Goal: Information Seeking & Learning: Check status

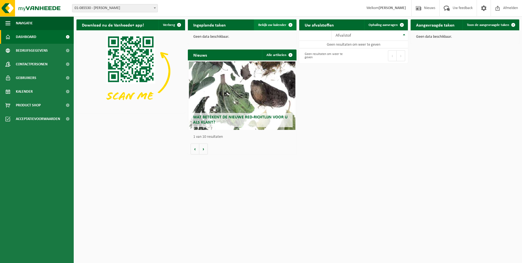
click at [279, 23] on span "Bekijk uw kalender" at bounding box center [272, 25] width 28 height 4
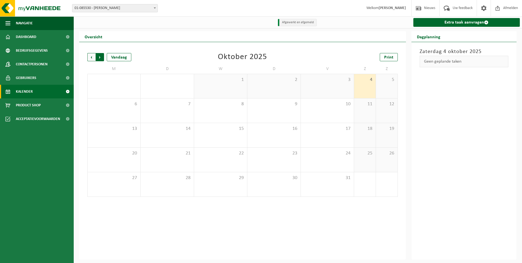
click at [91, 56] on span "Vorige" at bounding box center [91, 57] width 8 height 8
click at [154, 8] on b at bounding box center [155, 7] width 2 height 1
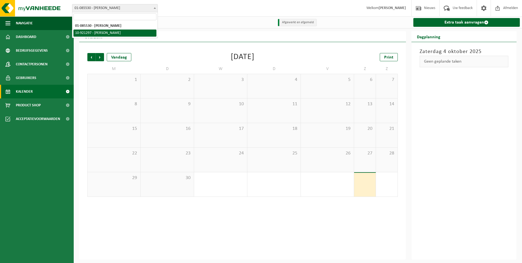
select select "129970"
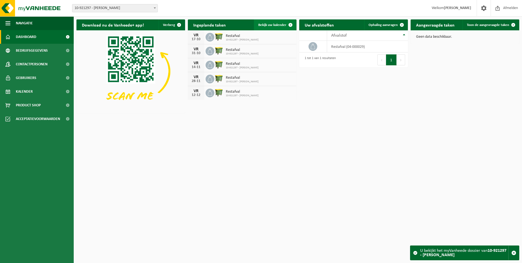
click at [271, 26] on span "Bekijk uw kalender" at bounding box center [272, 25] width 28 height 4
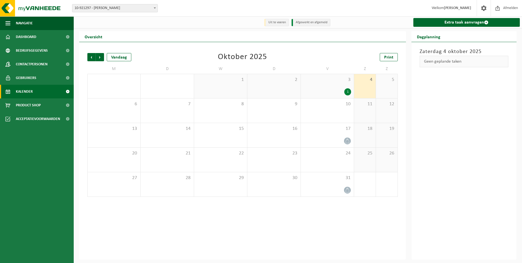
click at [348, 91] on div "1" at bounding box center [347, 91] width 7 height 7
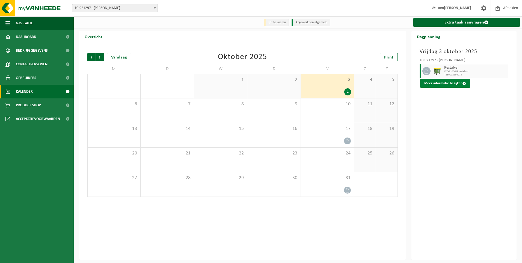
click at [448, 85] on button "Meer informatie bekijken" at bounding box center [445, 83] width 50 height 9
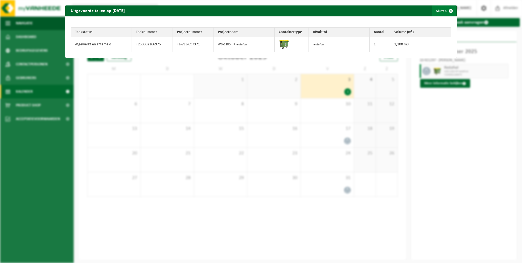
click at [448, 10] on span "button" at bounding box center [450, 10] width 11 height 11
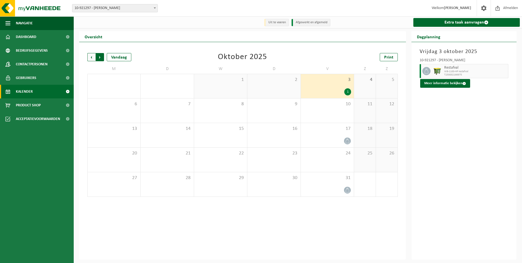
click at [91, 58] on span "Vorige" at bounding box center [91, 57] width 8 height 8
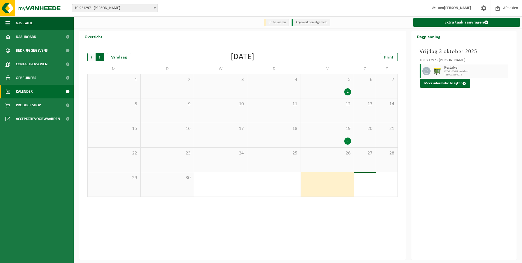
click at [93, 56] on span "Vorige" at bounding box center [91, 57] width 8 height 8
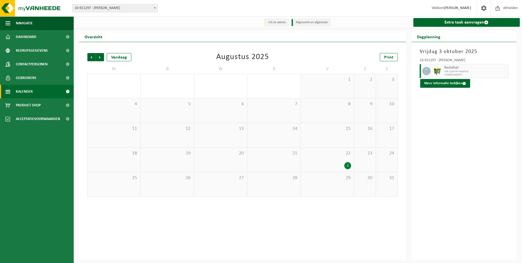
click at [348, 166] on div "1" at bounding box center [347, 165] width 7 height 7
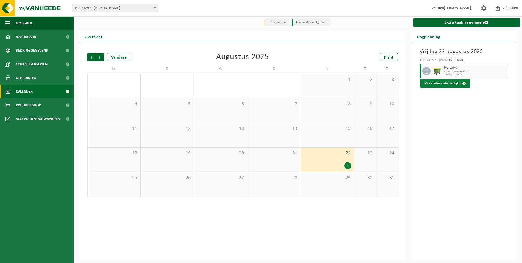
click at [444, 81] on button "Meer informatie bekijken" at bounding box center [445, 83] width 50 height 9
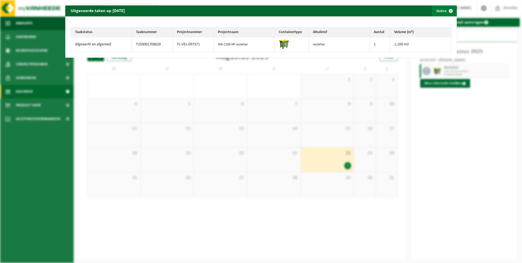
click at [448, 11] on span "button" at bounding box center [450, 10] width 11 height 11
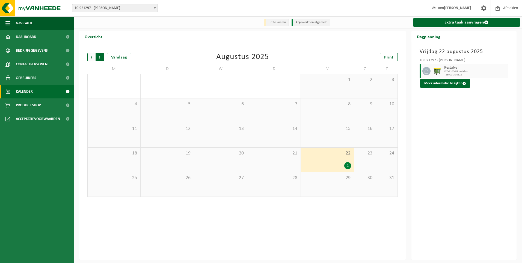
click at [91, 57] on span "Vorige" at bounding box center [91, 57] width 8 height 8
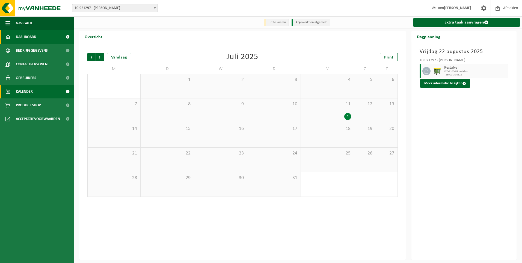
click at [28, 36] on span "Dashboard" at bounding box center [26, 37] width 20 height 14
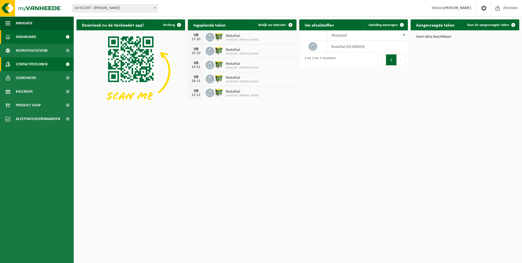
click at [35, 64] on span "Contactpersonen" at bounding box center [32, 64] width 32 height 14
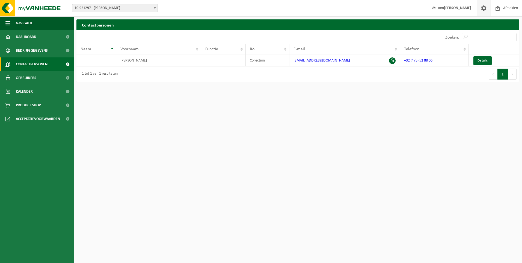
click at [485, 8] on span at bounding box center [484, 8] width 8 height 16
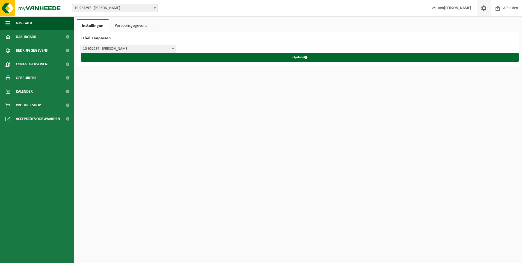
click at [135, 29] on link "Persoonsgegevens" at bounding box center [130, 25] width 43 height 13
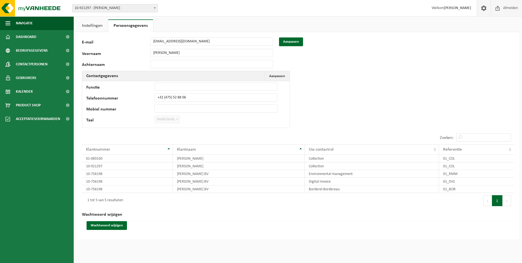
click at [510, 7] on span "Afmelden" at bounding box center [510, 8] width 17 height 16
